Goal: Information Seeking & Learning: Find specific page/section

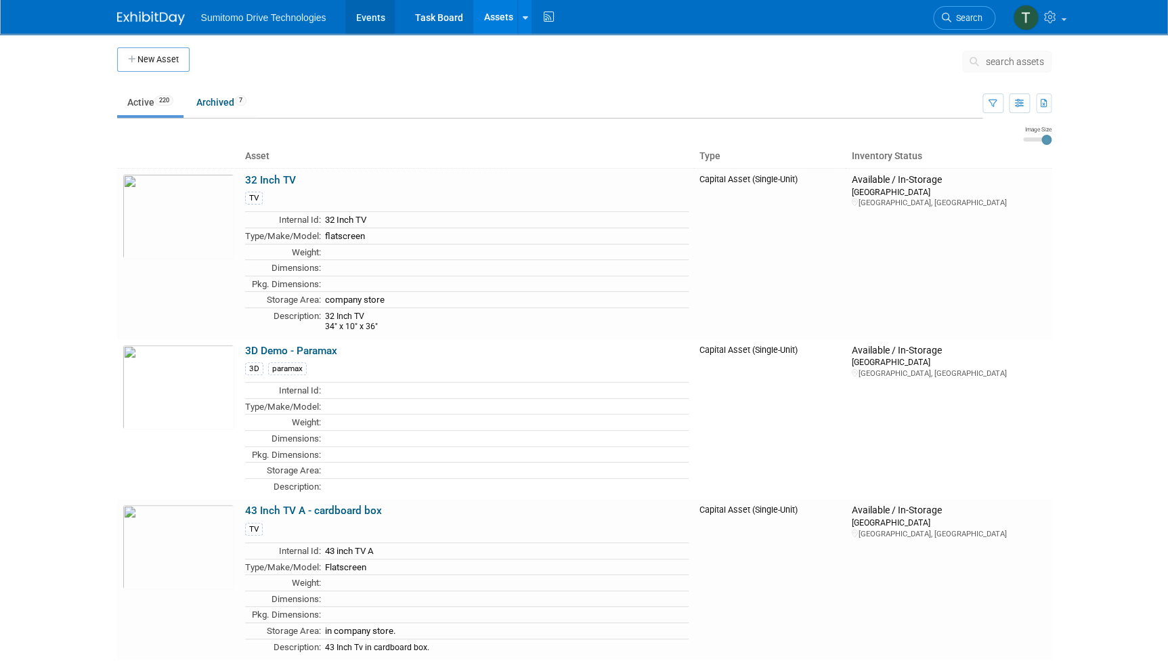
click at [355, 16] on link "Events" at bounding box center [369, 17] width 49 height 34
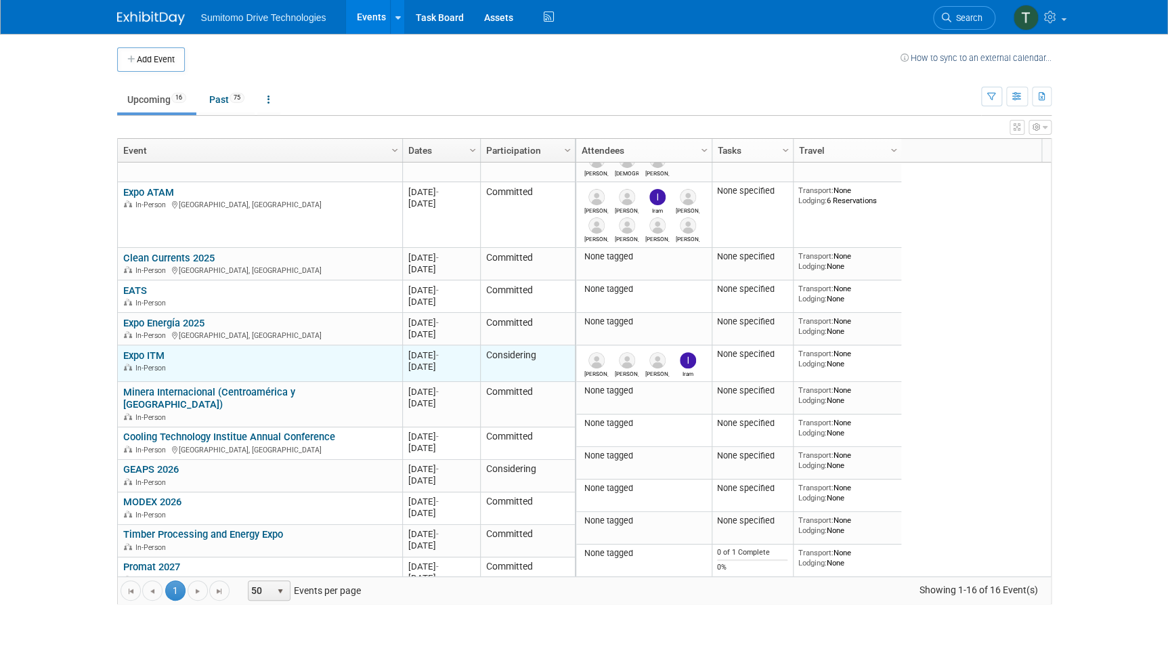
scroll to position [181, 0]
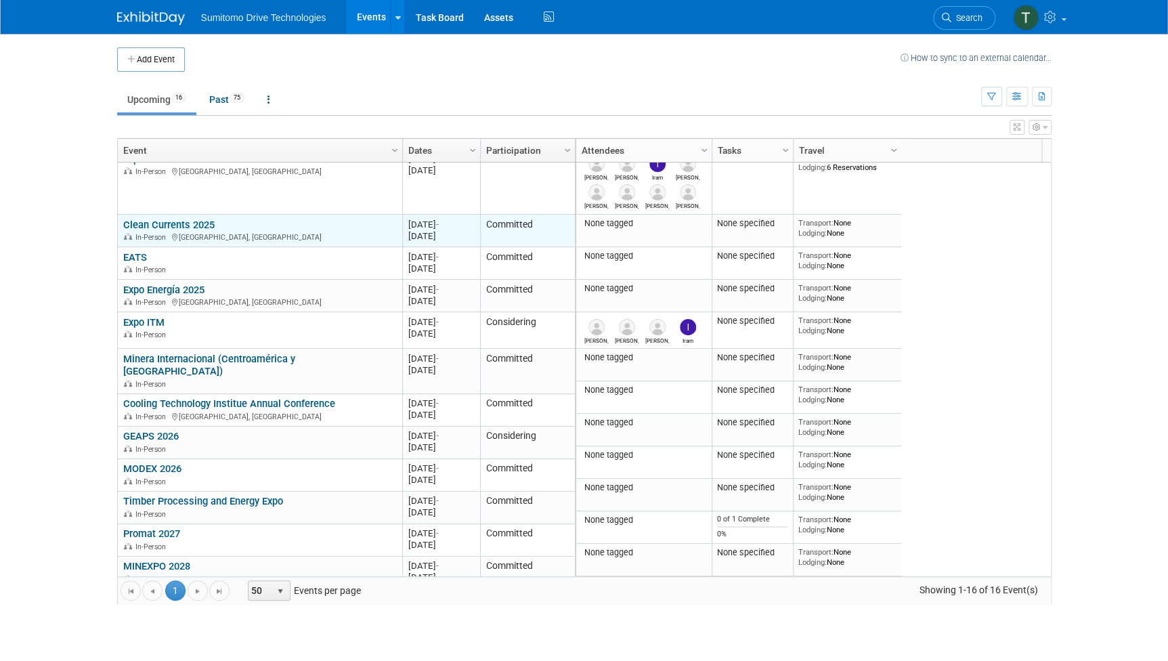
click at [185, 223] on link "Clean Currents 2025" at bounding box center [168, 225] width 91 height 12
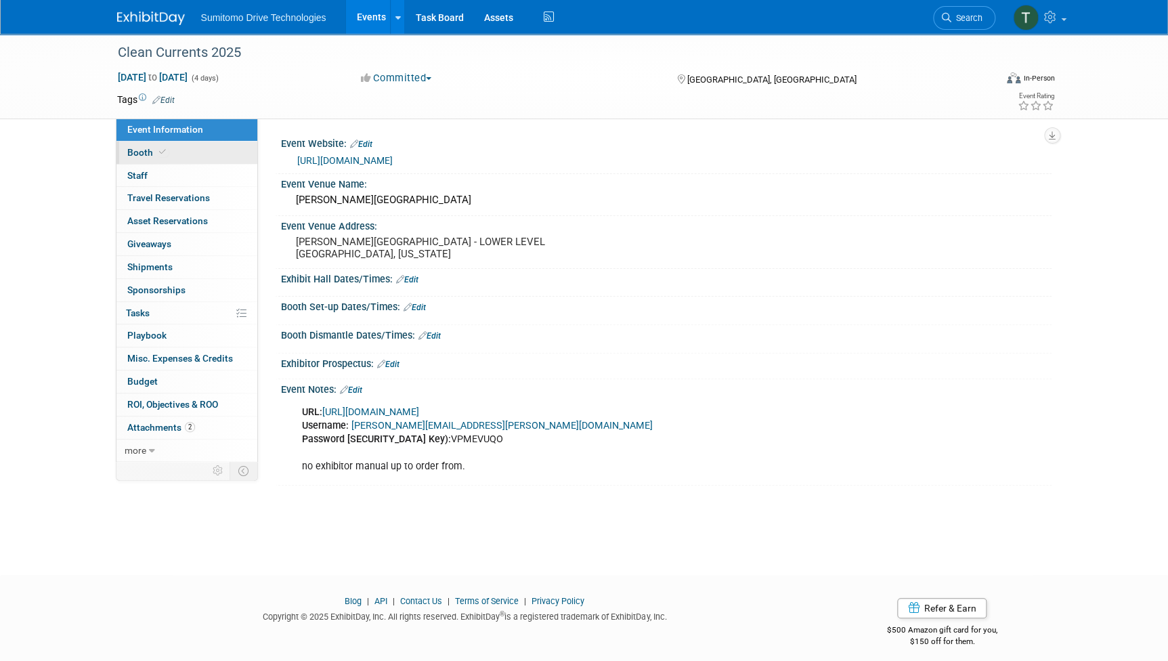
click at [137, 153] on span "Booth" at bounding box center [147, 152] width 41 height 11
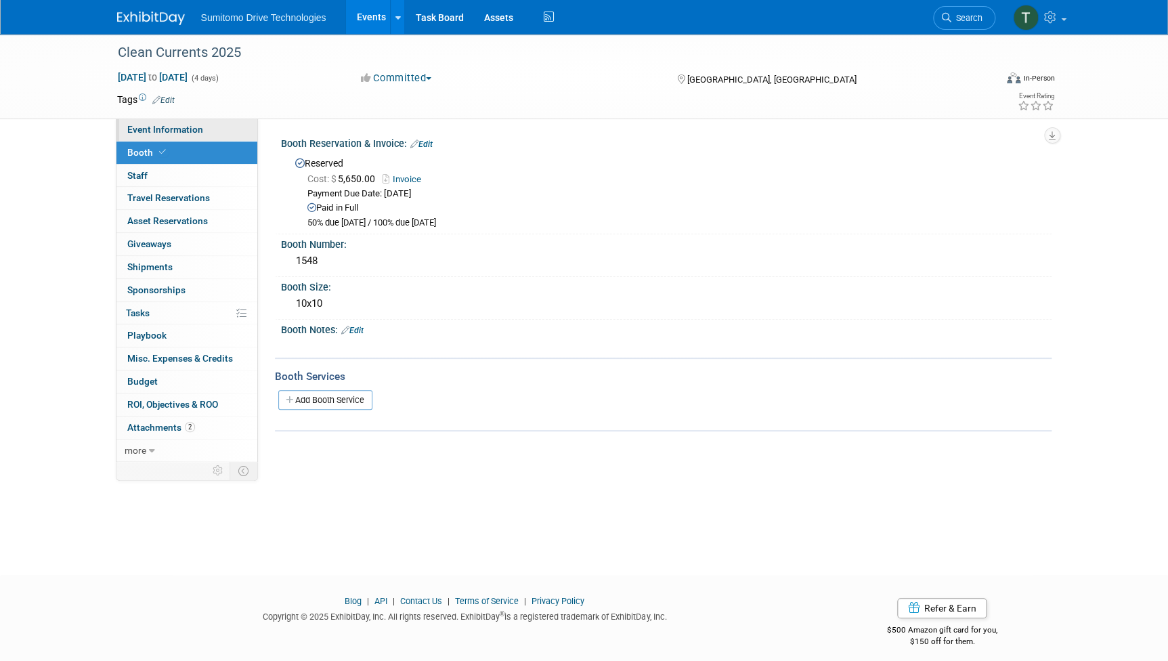
click at [169, 132] on span "Event Information" at bounding box center [165, 129] width 76 height 11
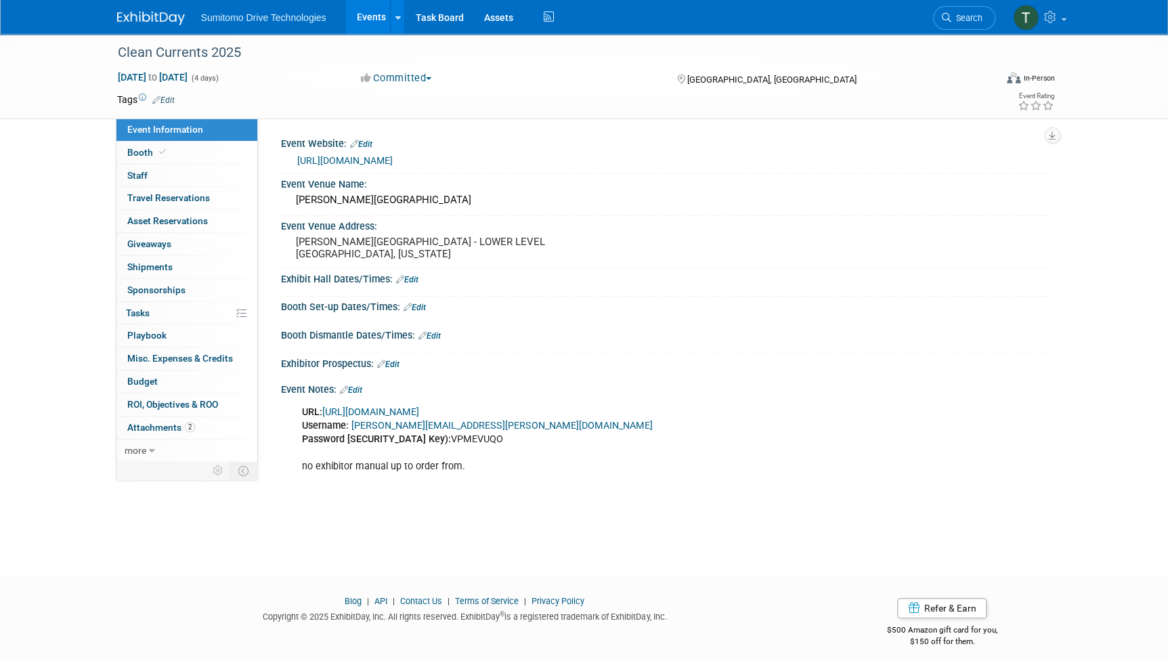
click at [393, 162] on link "[URL][DOMAIN_NAME]" at bounding box center [344, 160] width 95 height 11
